Goal: Find specific fact: Find specific fact

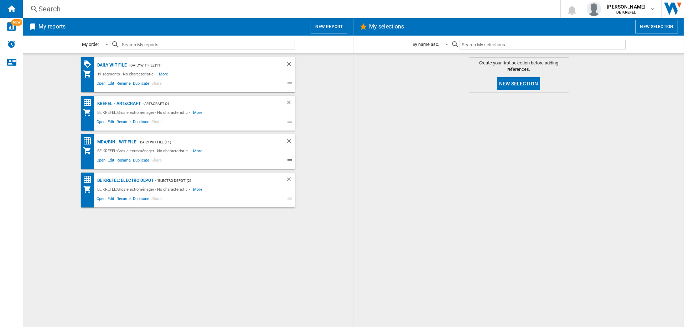
click at [61, 8] on div "Search" at bounding box center [289, 9] width 503 height 10
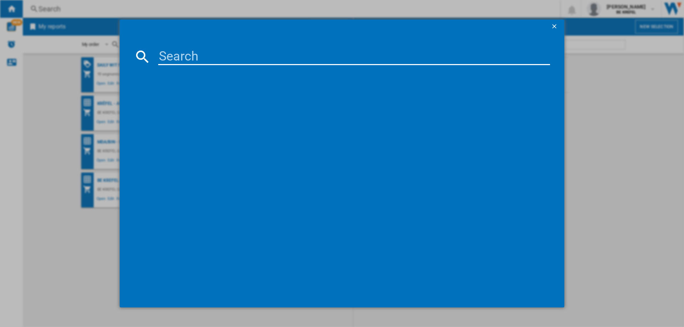
click at [177, 56] on input at bounding box center [354, 56] width 392 height 17
type input "2"
type input "3"
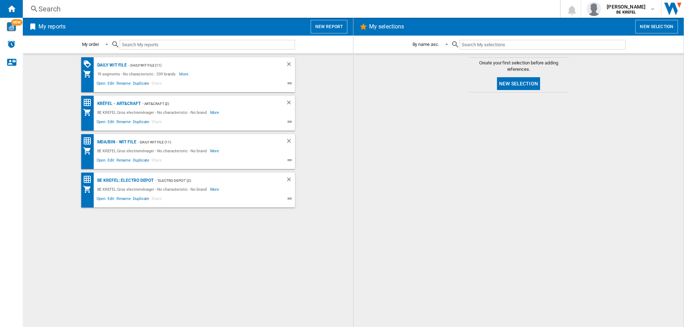
click at [56, 9] on div "Search" at bounding box center [289, 9] width 503 height 10
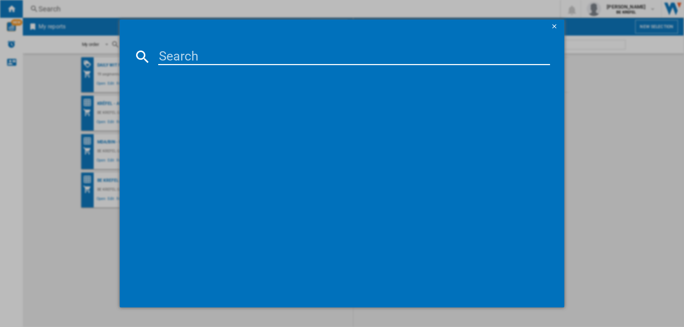
click at [184, 57] on input at bounding box center [354, 56] width 392 height 17
type input "21004578"
